Goal: Task Accomplishment & Management: Manage account settings

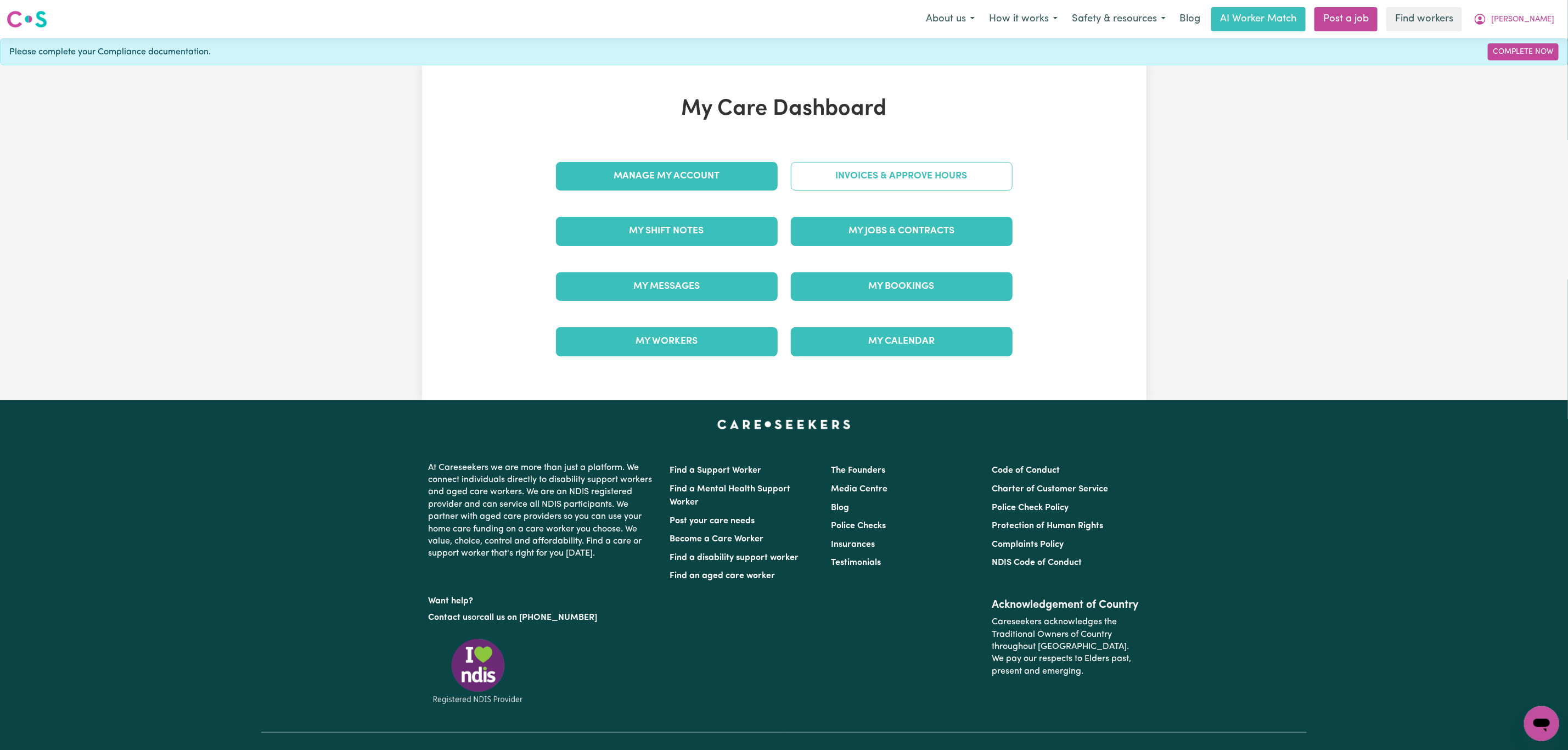
click at [857, 178] on link "Invoices & Approve Hours" at bounding box center [902, 176] width 222 height 29
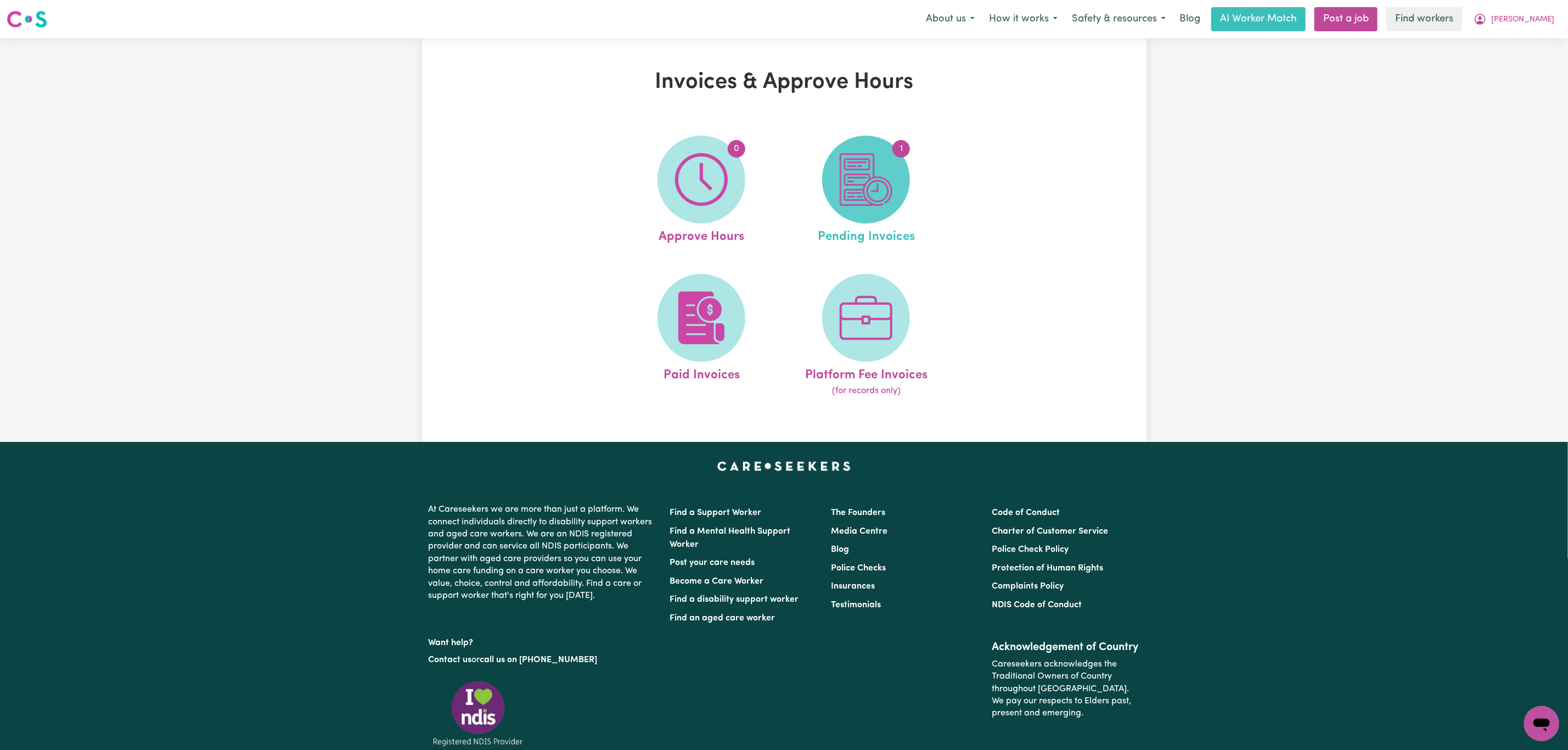
click at [858, 193] on img at bounding box center [866, 180] width 53 height 53
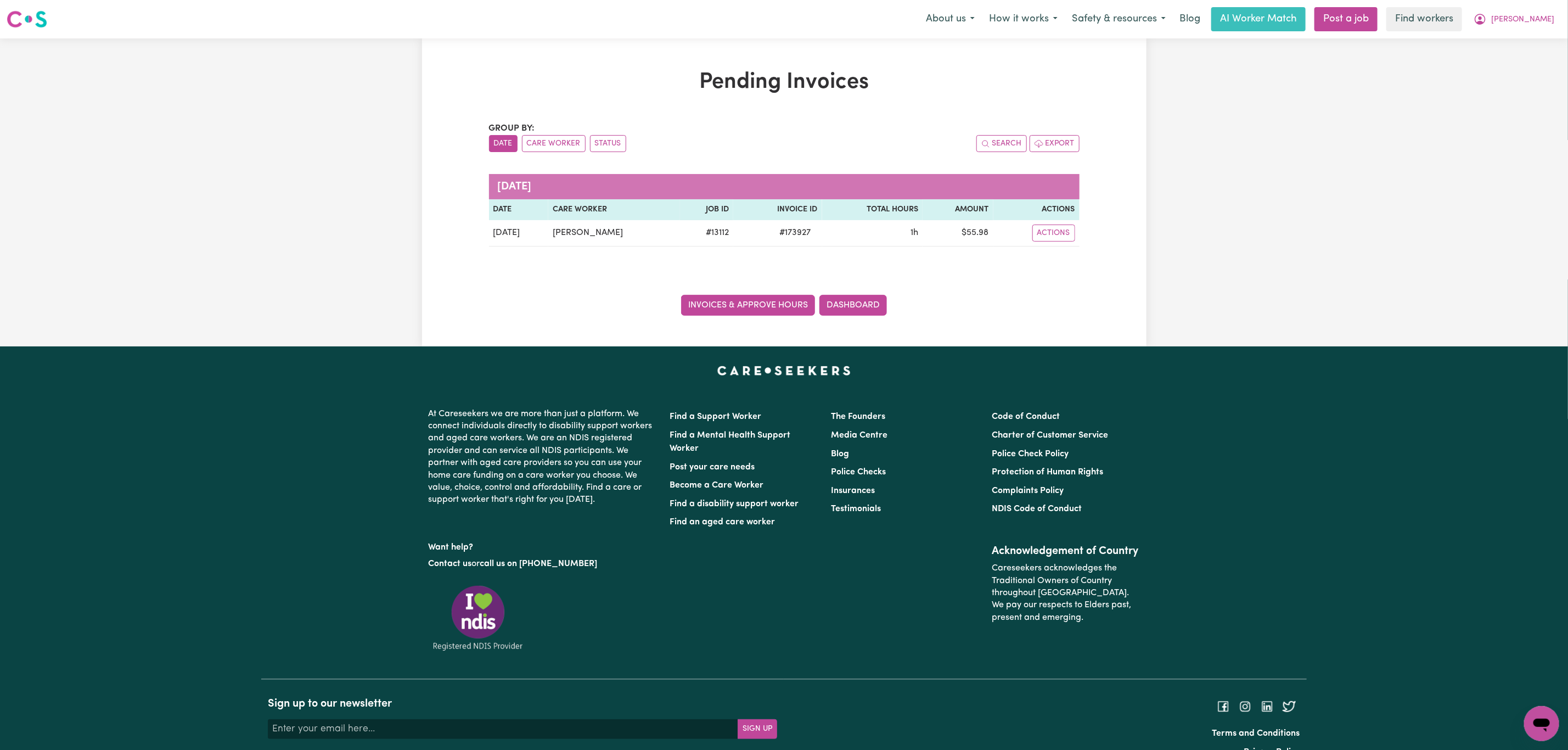
click at [764, 315] on link "Invoices & Approve Hours" at bounding box center [748, 305] width 134 height 21
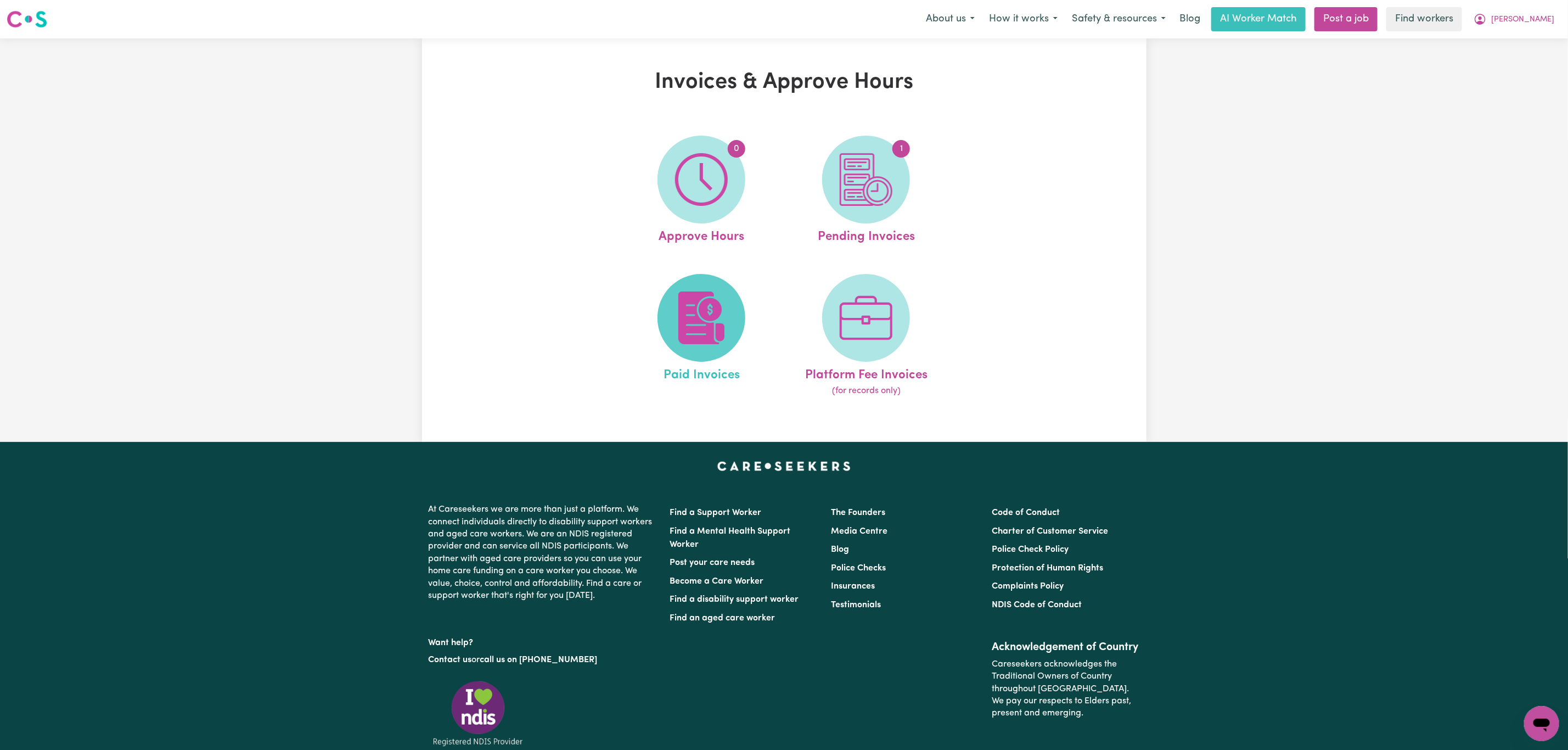
click at [698, 292] on img at bounding box center [701, 318] width 53 height 53
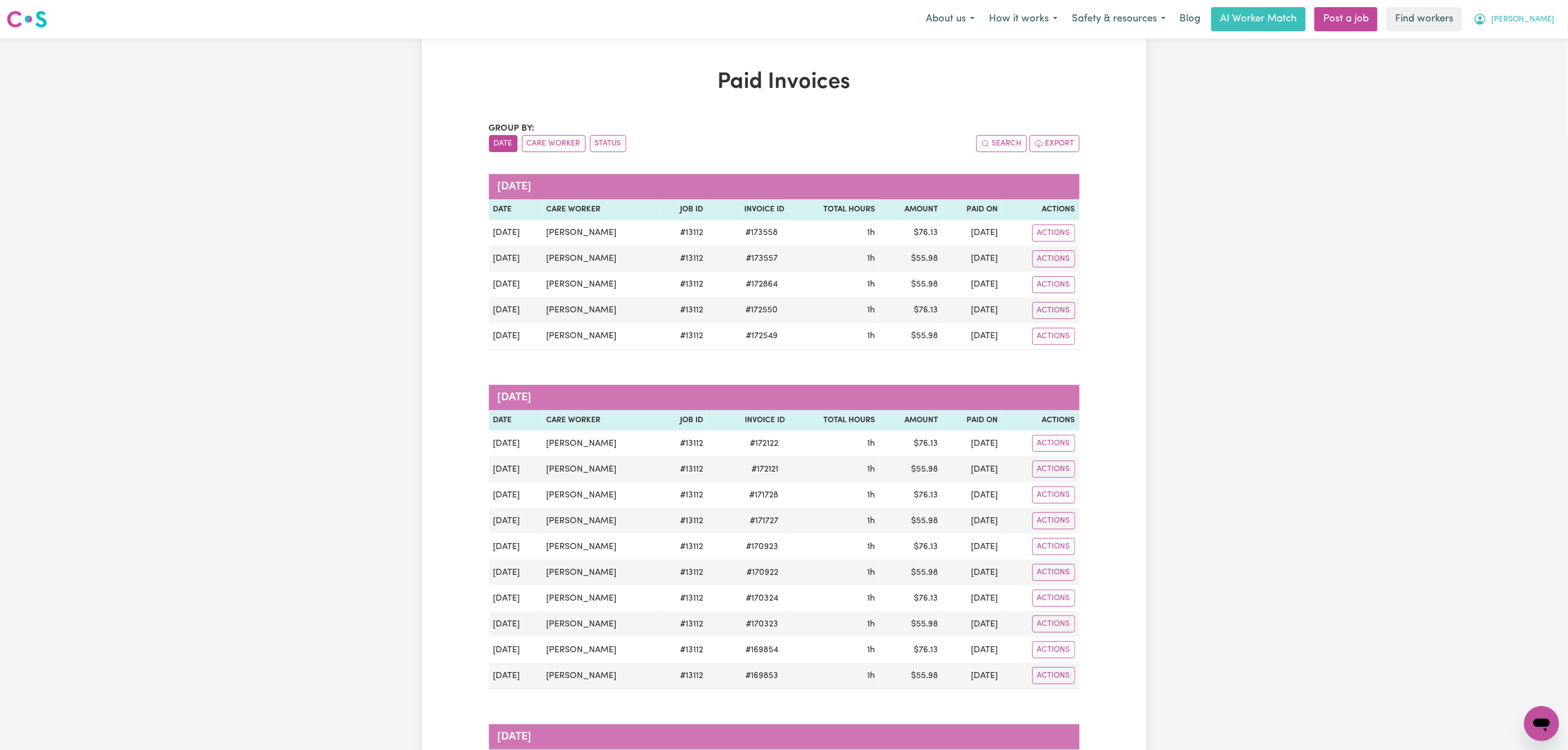
click at [1543, 23] on span "[PERSON_NAME]" at bounding box center [1523, 20] width 63 height 12
click at [1521, 39] on link "My Dashboard" at bounding box center [1517, 43] width 86 height 21
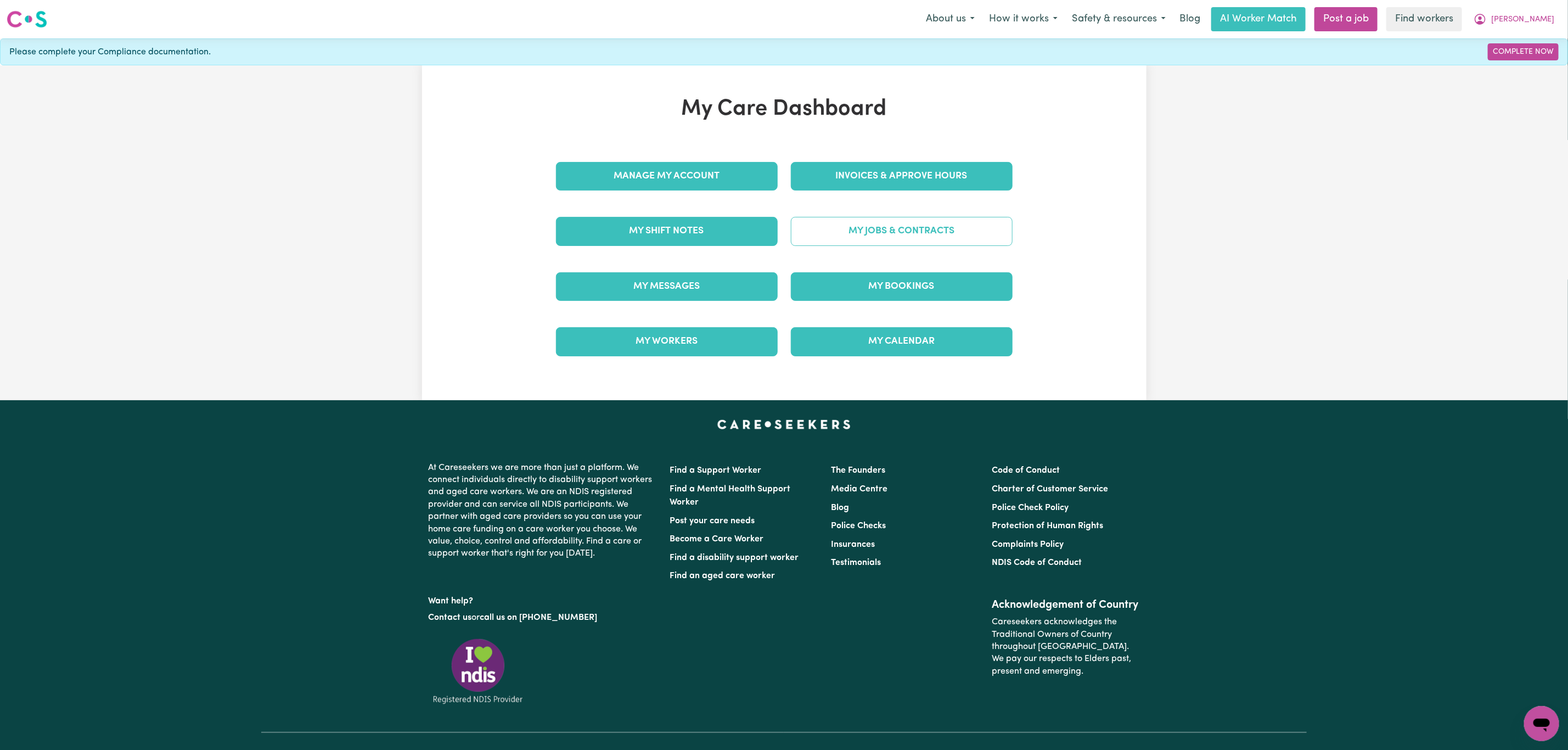
click at [904, 245] on link "My Jobs & Contracts" at bounding box center [902, 231] width 222 height 29
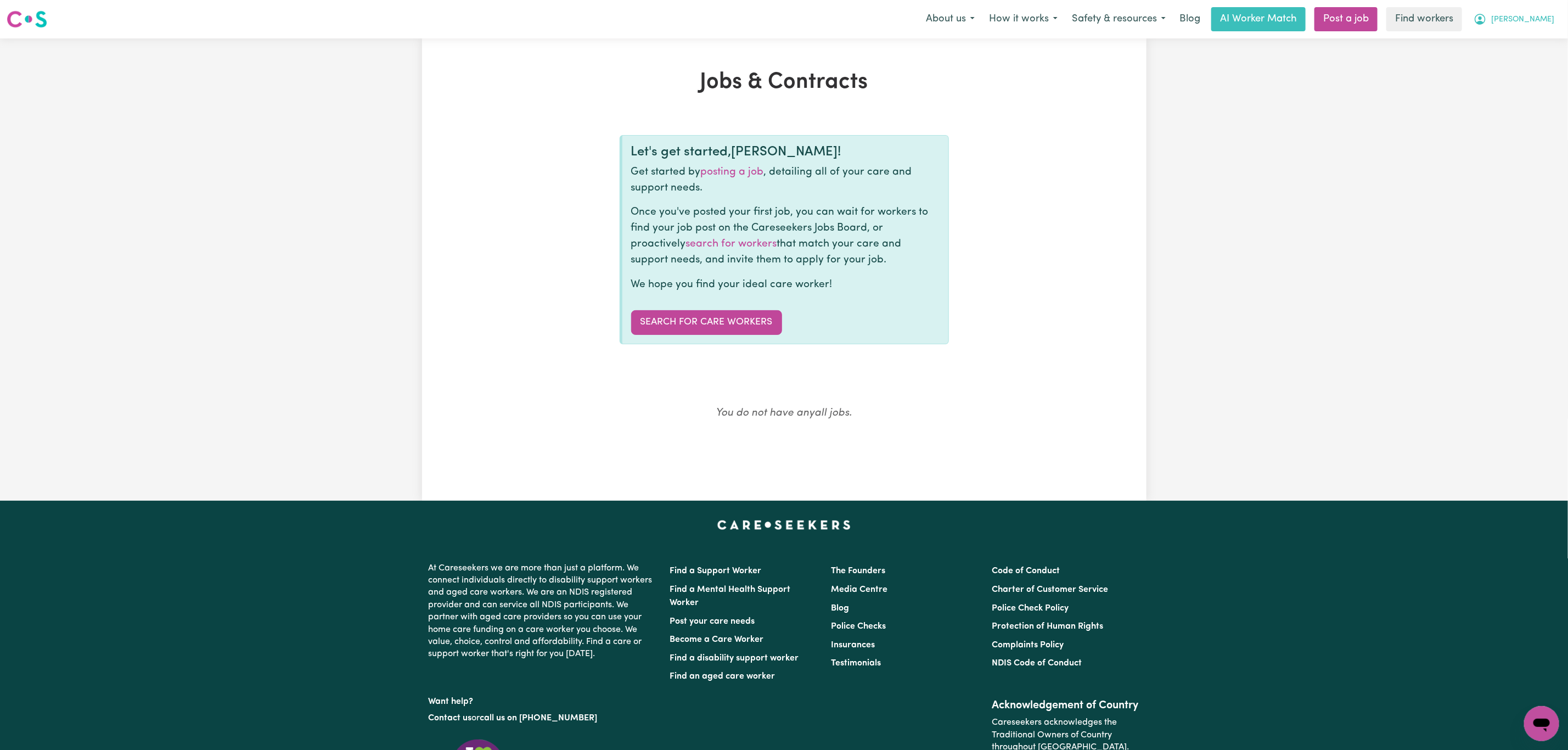
click at [1555, 20] on button "[PERSON_NAME]" at bounding box center [1513, 20] width 95 height 23
click at [1515, 44] on link "My Dashboard" at bounding box center [1517, 43] width 86 height 21
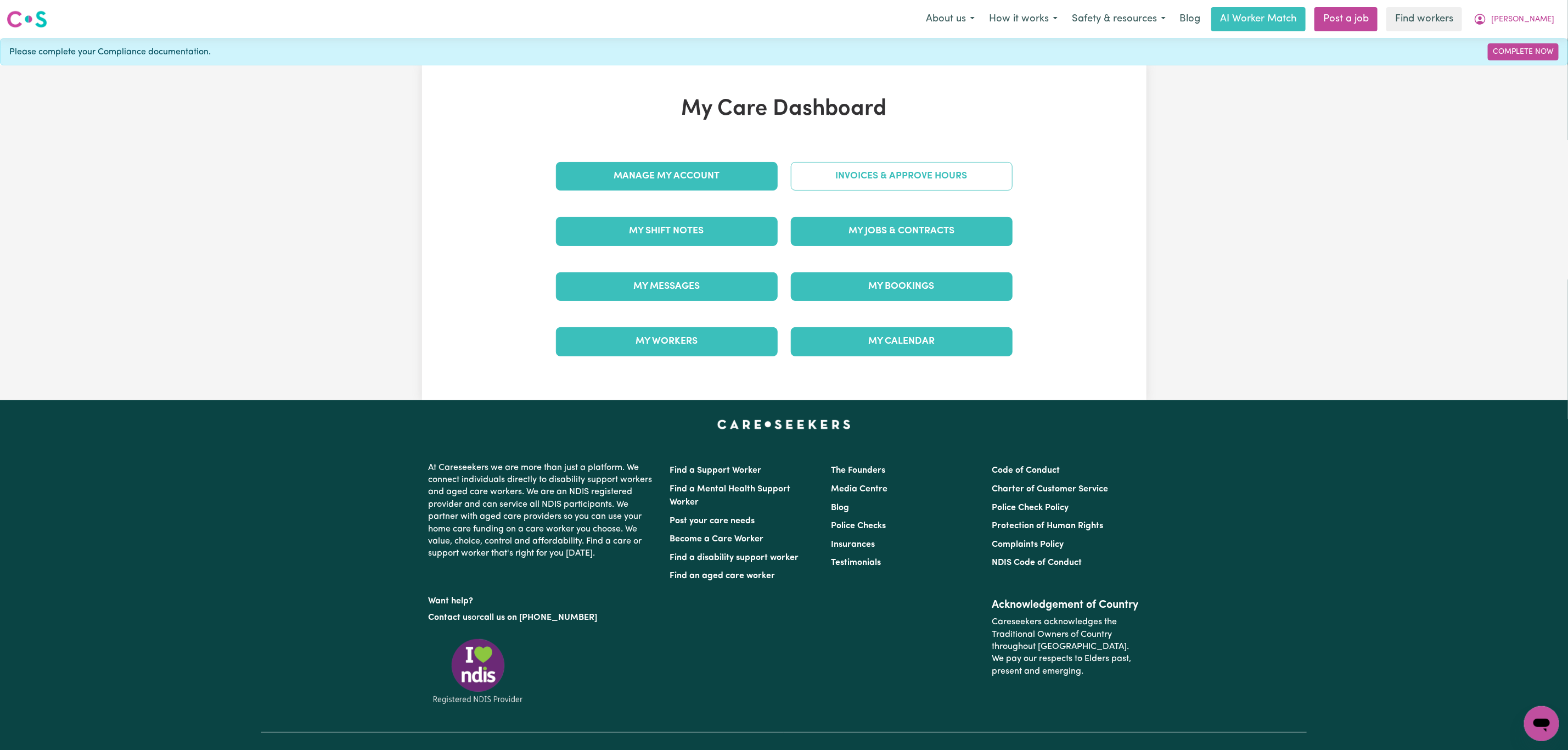
click at [898, 177] on link "Invoices & Approve Hours" at bounding box center [902, 176] width 222 height 29
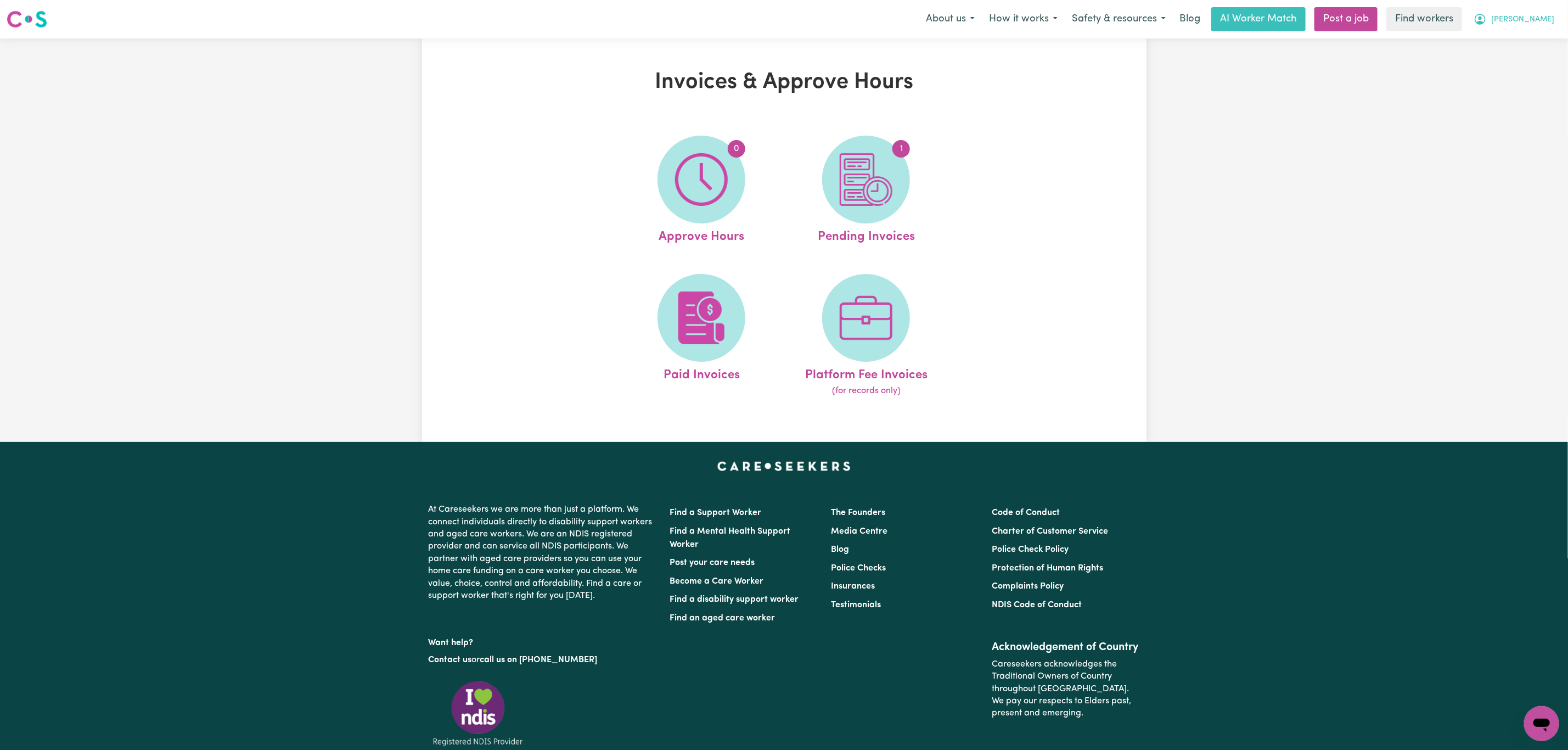
click at [1545, 20] on span "[PERSON_NAME]" at bounding box center [1523, 20] width 63 height 12
click at [1513, 43] on link "My Dashboard" at bounding box center [1517, 43] width 86 height 21
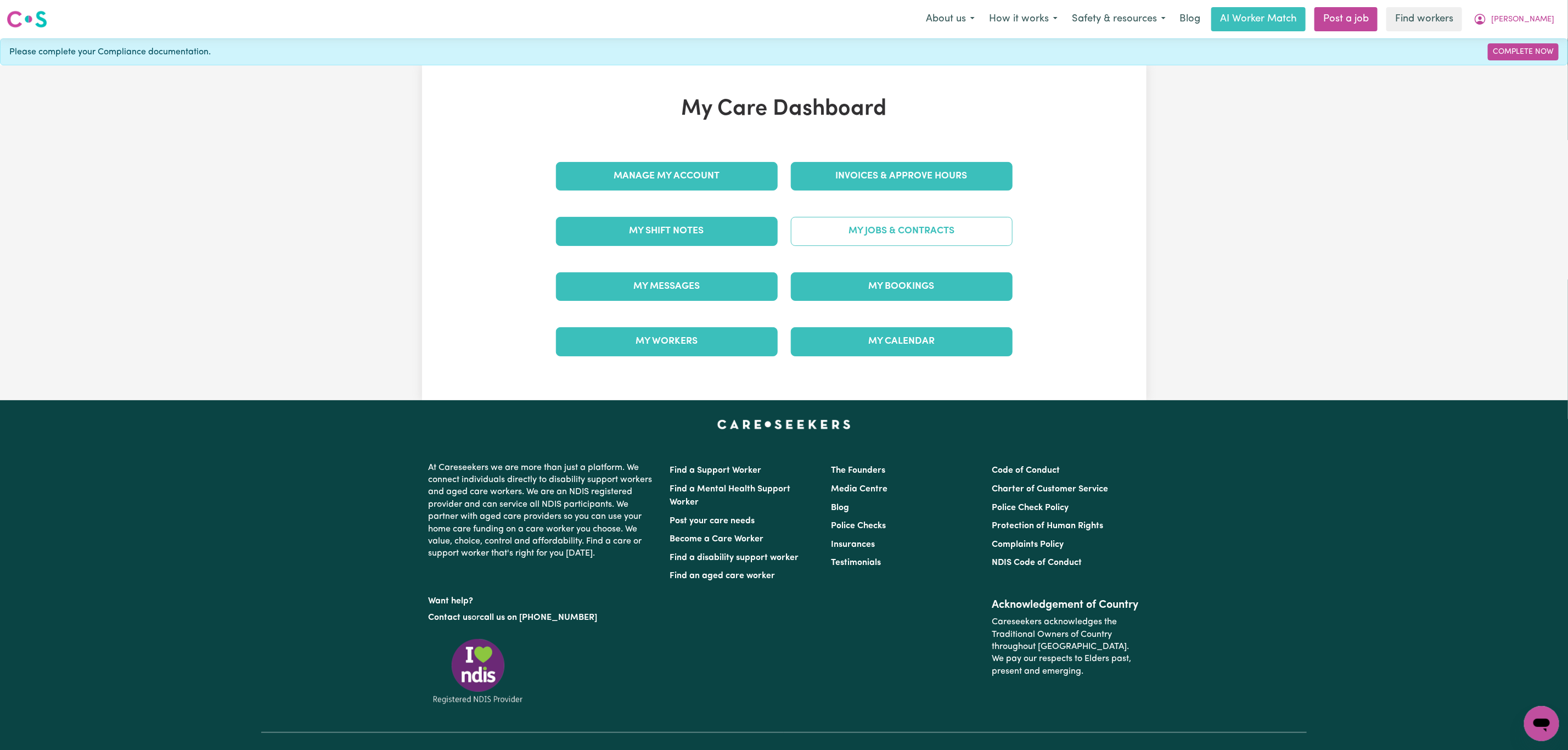
click at [858, 244] on link "My Jobs & Contracts" at bounding box center [902, 231] width 222 height 29
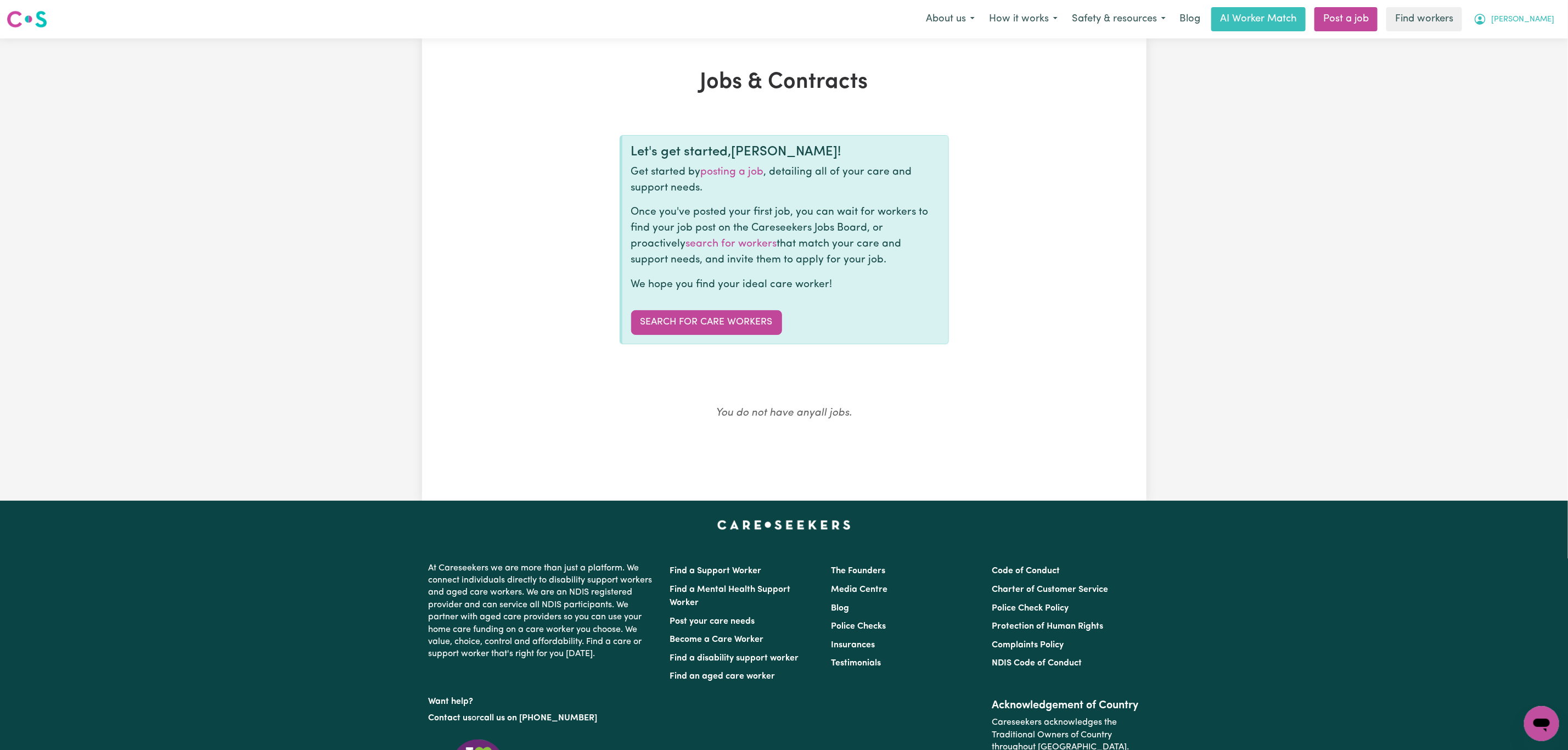
click at [1526, 10] on button "[PERSON_NAME]" at bounding box center [1513, 20] width 95 height 23
click at [1510, 43] on link "My Dashboard" at bounding box center [1517, 43] width 86 height 21
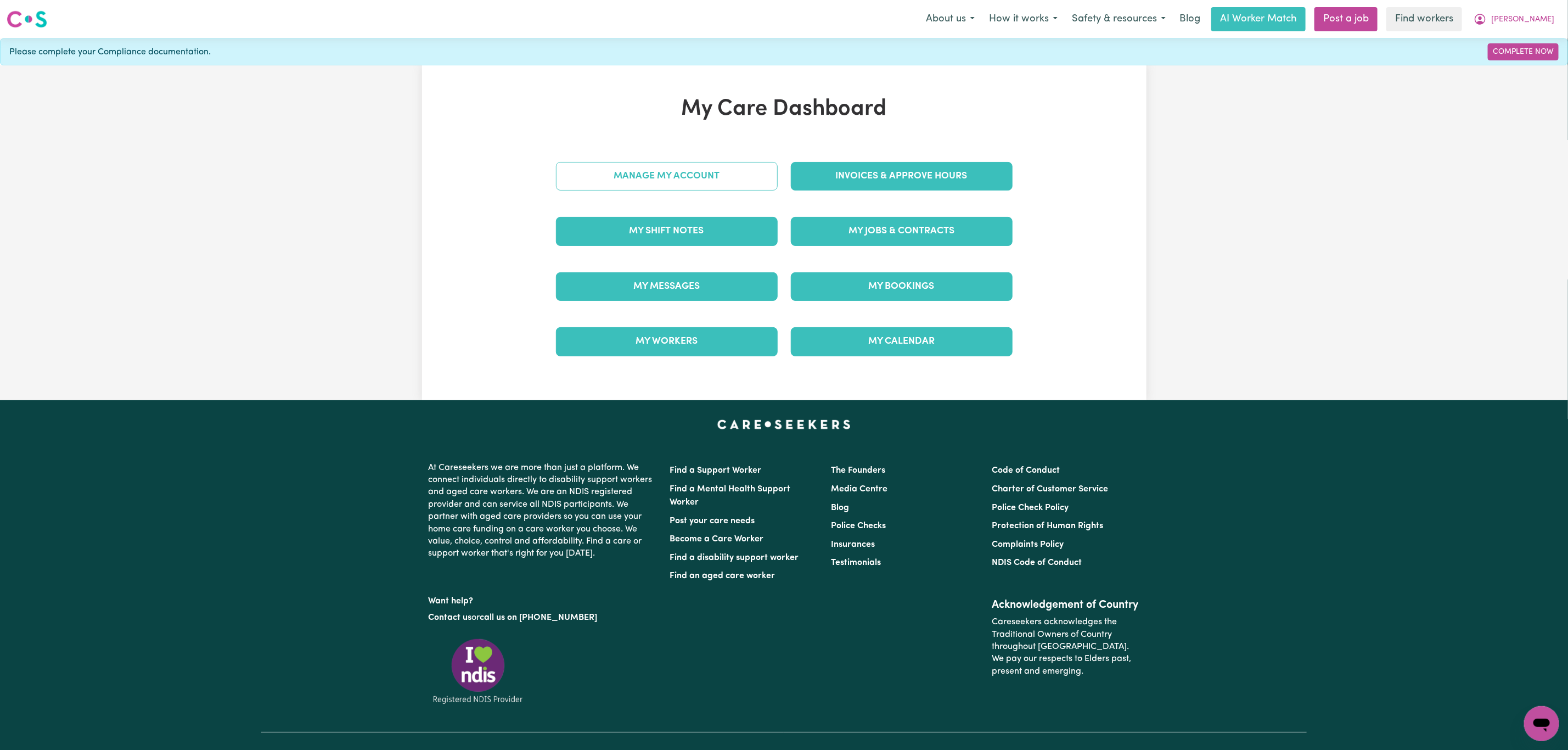
click at [743, 169] on link "Manage My Account" at bounding box center [667, 176] width 222 height 29
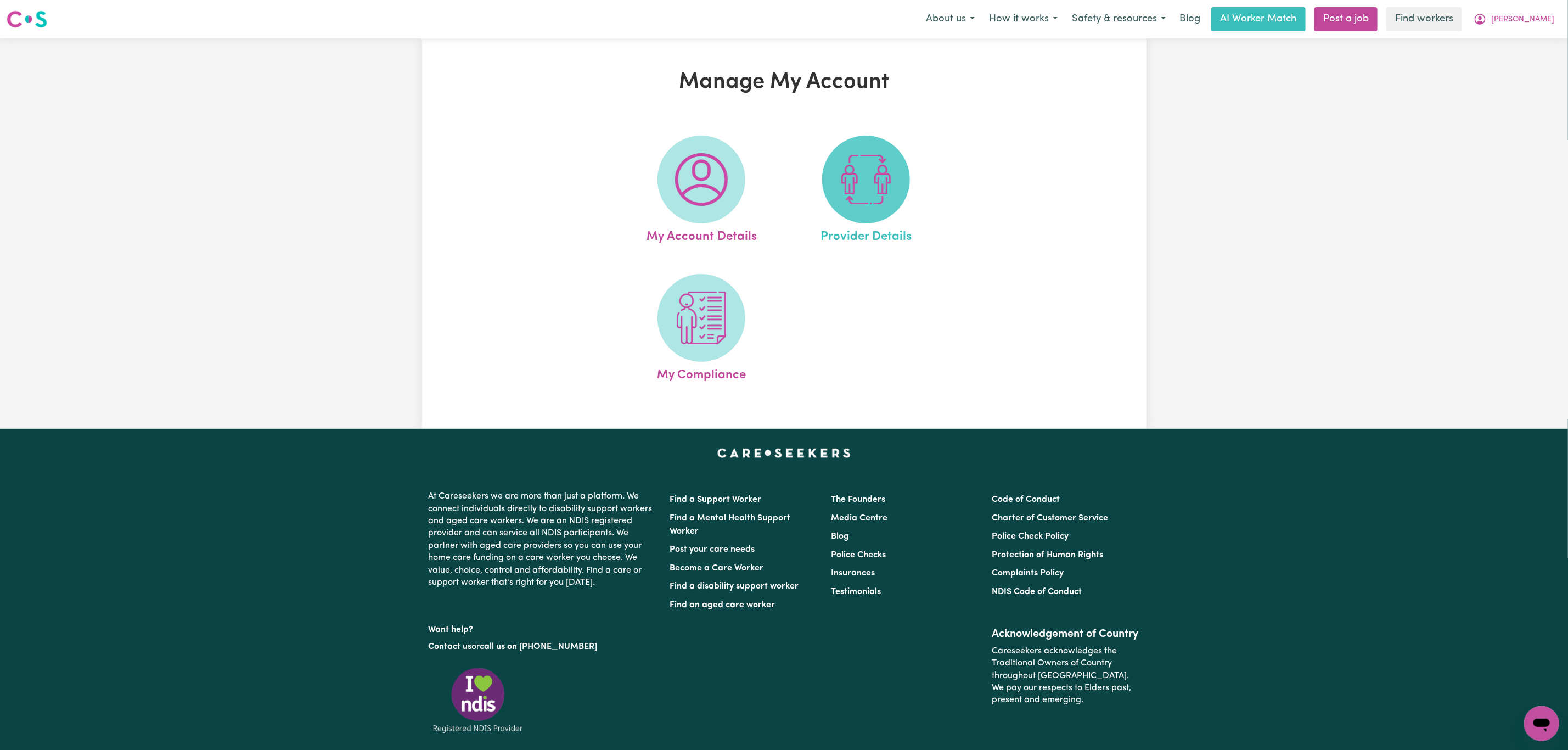
click at [859, 171] on img at bounding box center [866, 180] width 53 height 53
select select "AGED_HOME_CARE"
